Goal: Register for event/course

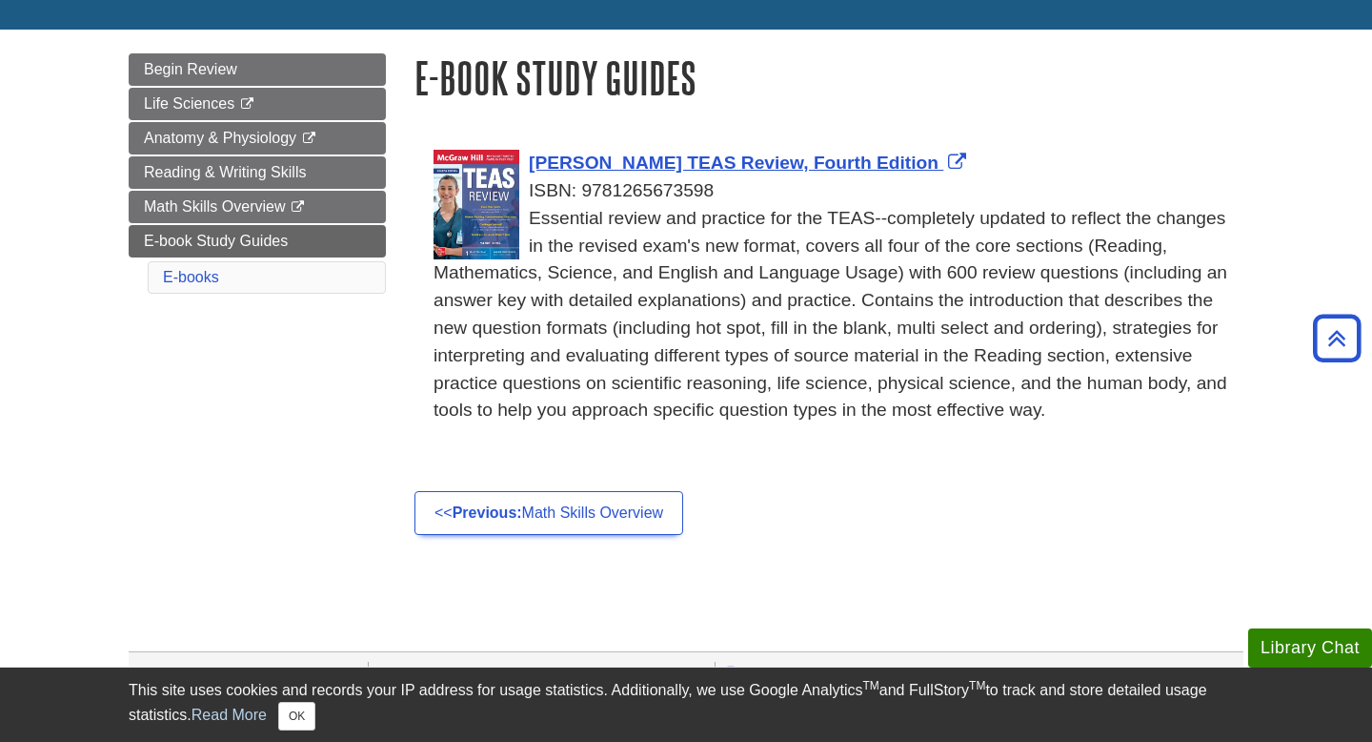
scroll to position [137, 0]
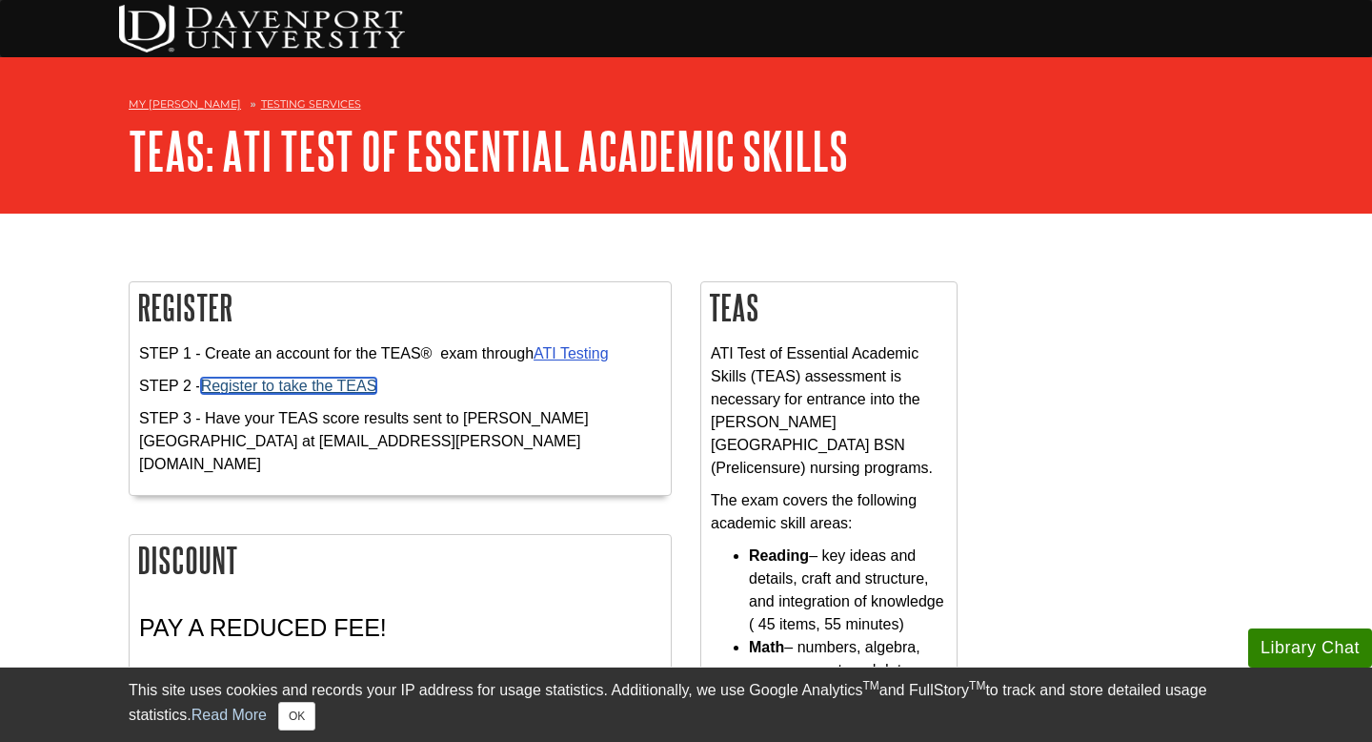
click at [301, 387] on link "Register to take the TEAS" at bounding box center [289, 385] width 176 height 16
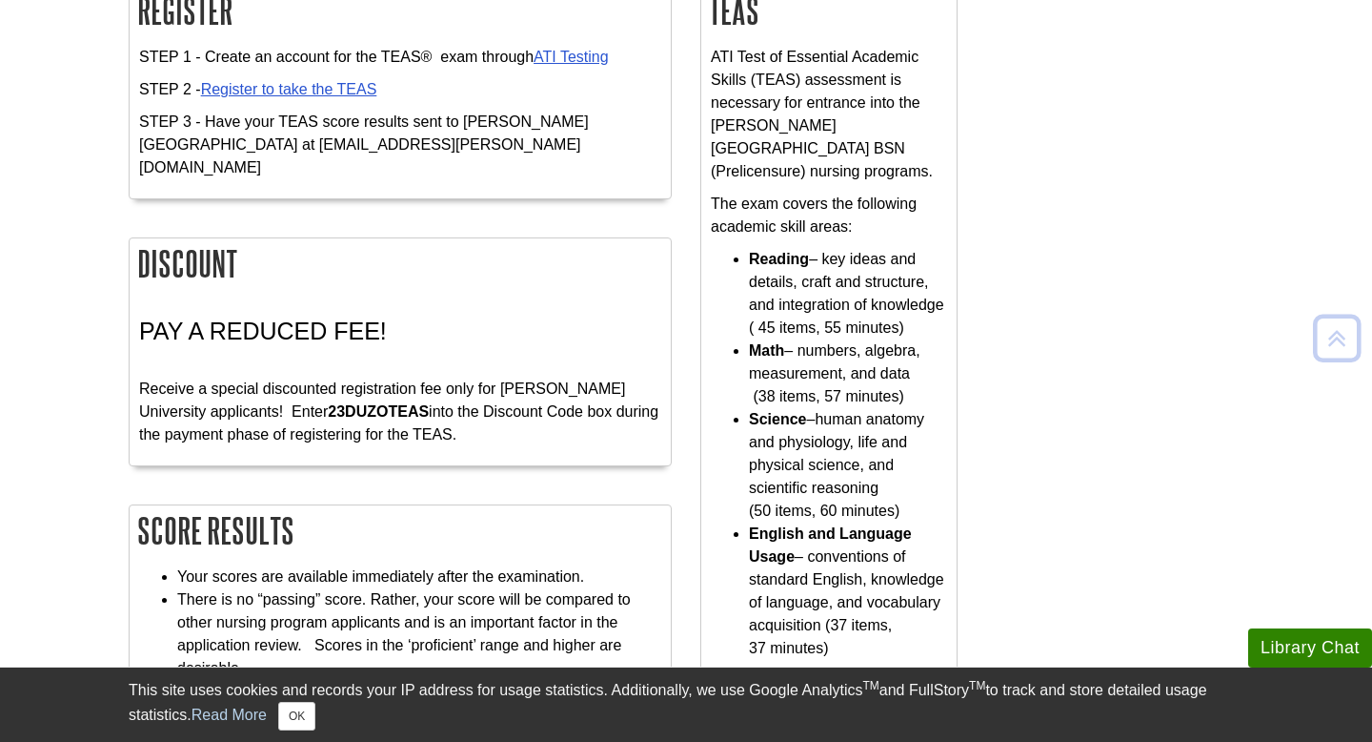
scroll to position [312, 0]
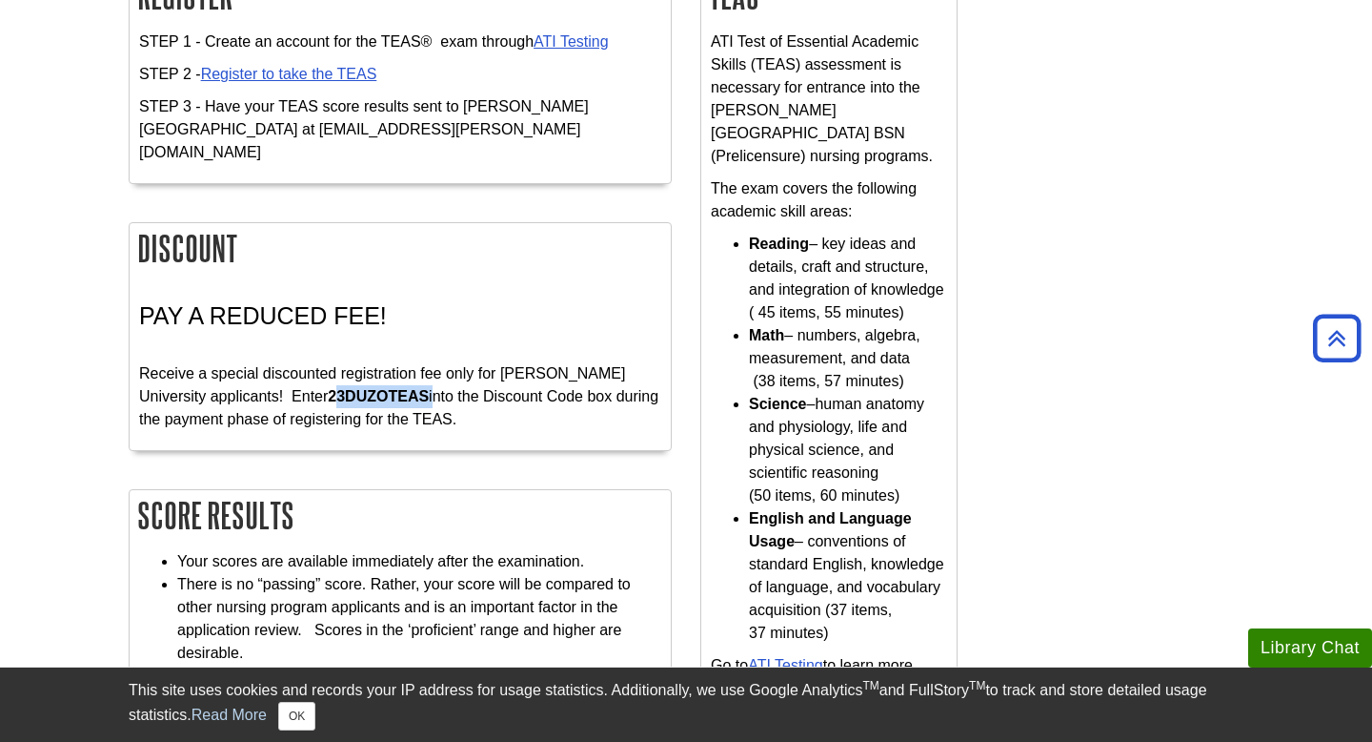
drag, startPoint x: 266, startPoint y: 372, endPoint x: 366, endPoint y: 386, distance: 101.1
click at [366, 386] on p "Receive a special discounted registration fee only for [PERSON_NAME] University…" at bounding box center [400, 384] width 522 height 91
click at [328, 388] on strong "23DUZOTEAS" at bounding box center [378, 396] width 101 height 16
drag, startPoint x: 262, startPoint y: 371, endPoint x: 363, endPoint y: 375, distance: 101.1
click at [363, 375] on p "Receive a special discounted registration fee only for Davenport University app…" at bounding box center [400, 384] width 522 height 91
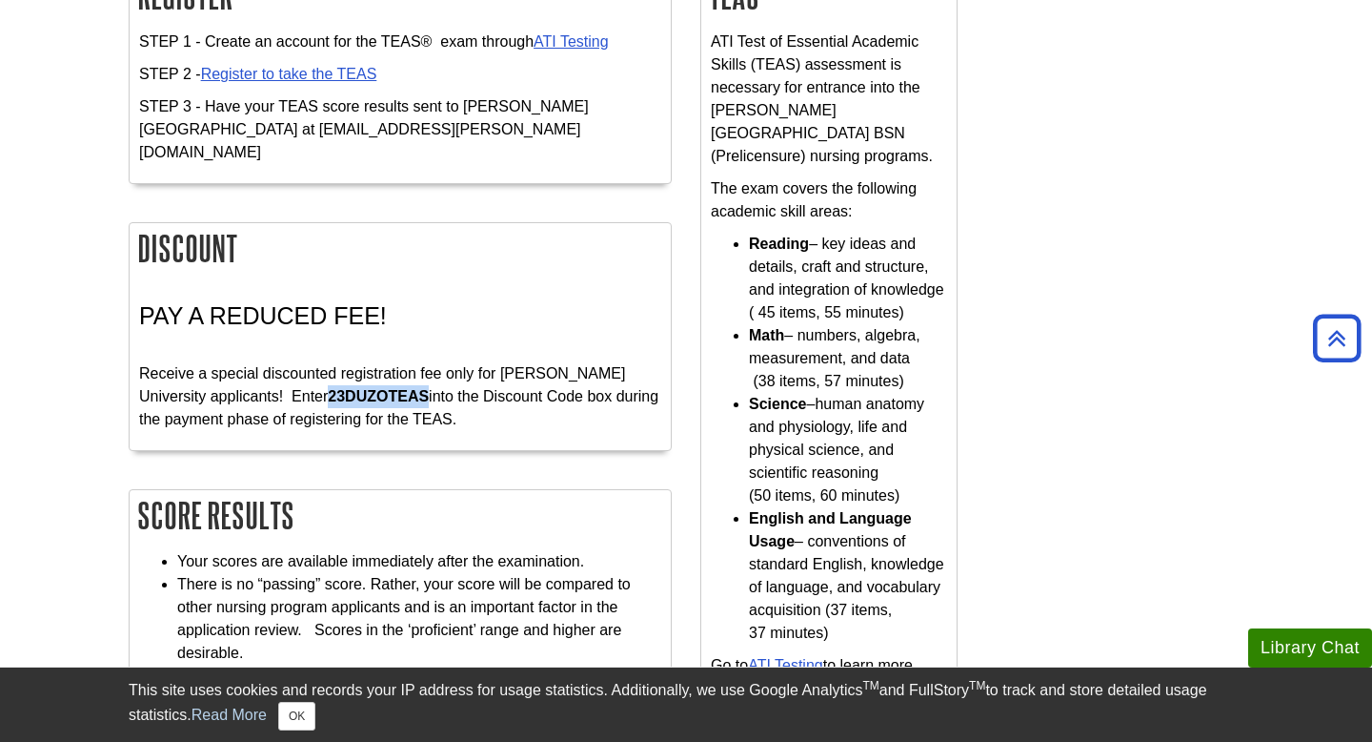
copy strong "23DUZOTEAS"
click at [376, 491] on h2 "Score Results" at bounding box center [400, 515] width 541 height 51
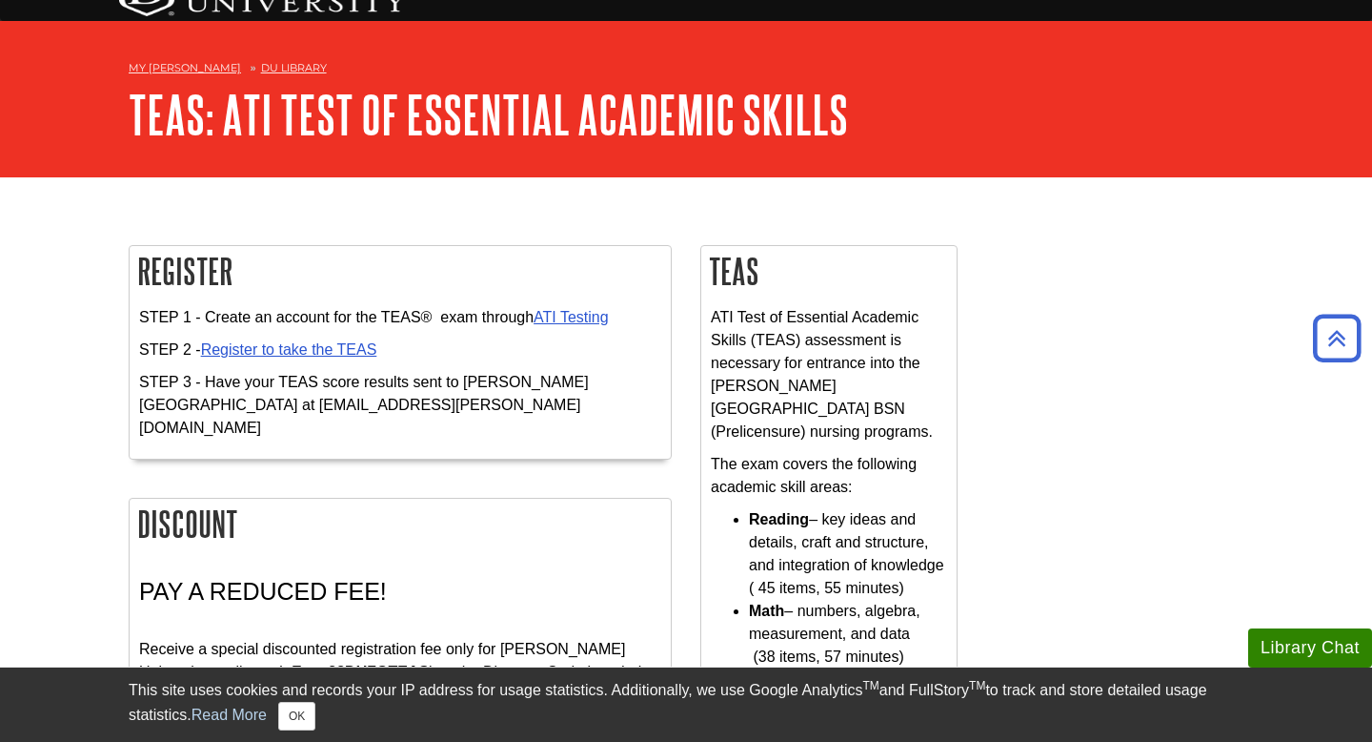
scroll to position [0, 0]
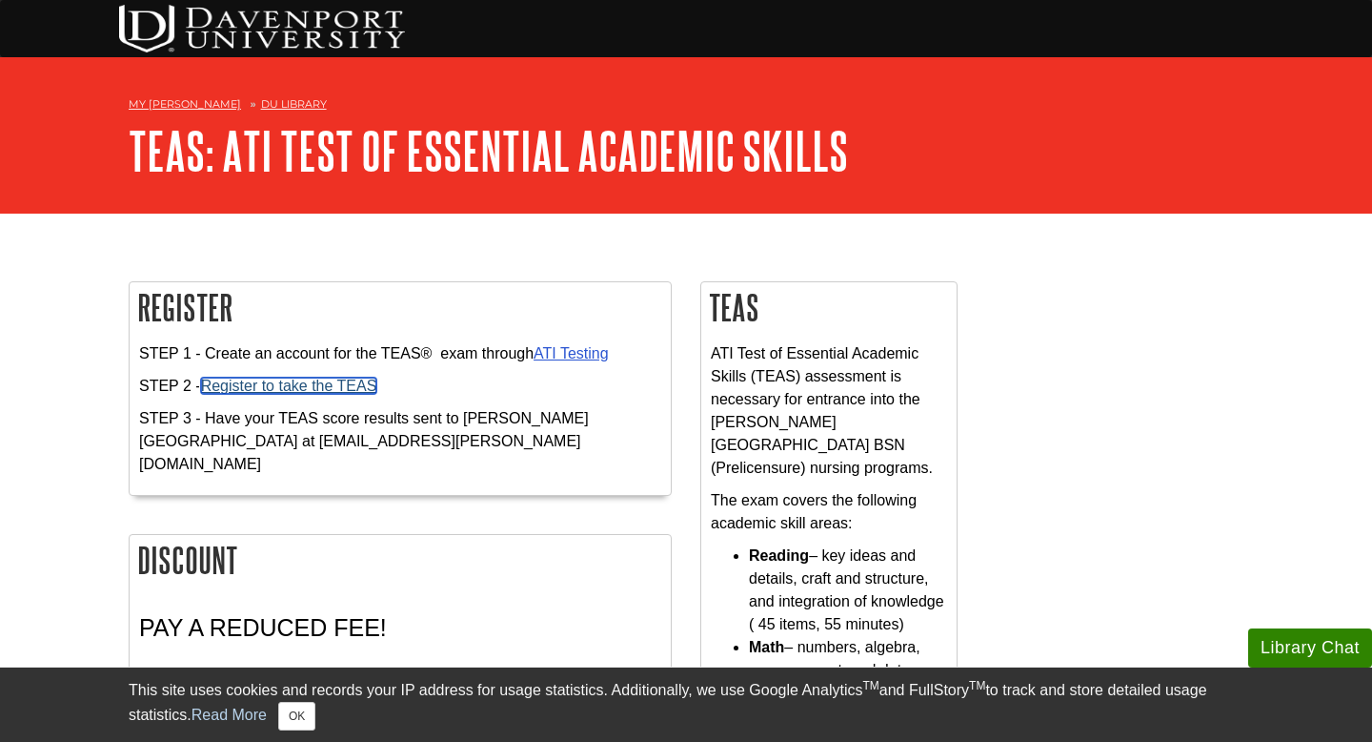
click at [270, 389] on link "Register to take the TEAS" at bounding box center [289, 385] width 176 height 16
